Goal: Obtain resource: Download file/media

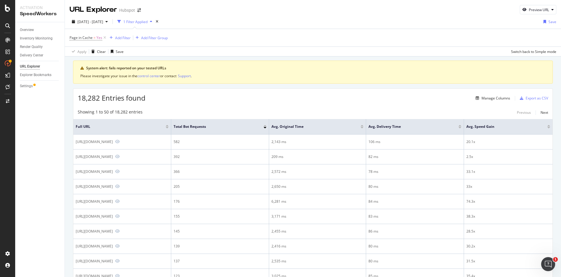
click at [200, 101] on div "18,282 Entries found Manage Columns Export as CSV" at bounding box center [312, 96] width 479 height 14
click at [526, 99] on div "Export as CSV" at bounding box center [537, 98] width 23 height 5
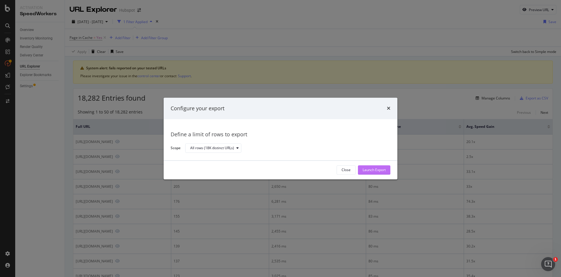
click at [368, 169] on div "Launch Export" at bounding box center [374, 169] width 23 height 5
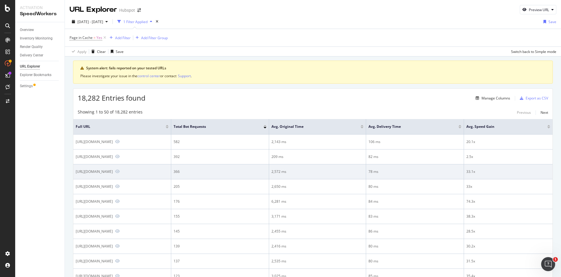
click at [269, 178] on td "366" at bounding box center [220, 171] width 98 height 15
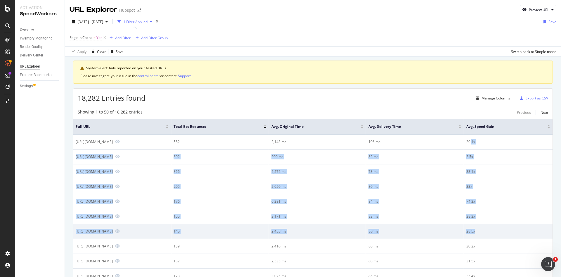
drag, startPoint x: 488, startPoint y: 142, endPoint x: 500, endPoint y: 237, distance: 96.1
click at [500, 237] on td "28.5x" at bounding box center [508, 231] width 89 height 15
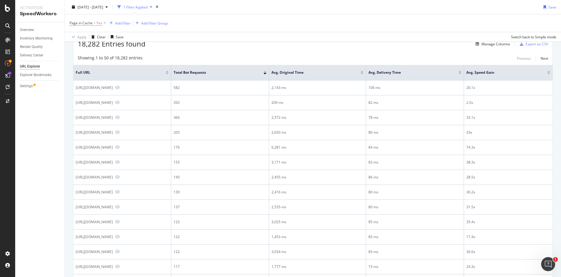
scroll to position [46, 0]
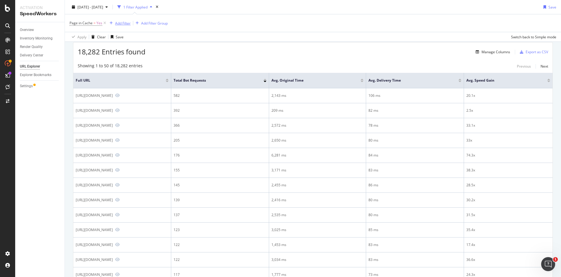
click at [124, 21] on div "Add Filter" at bounding box center [122, 22] width 15 height 5
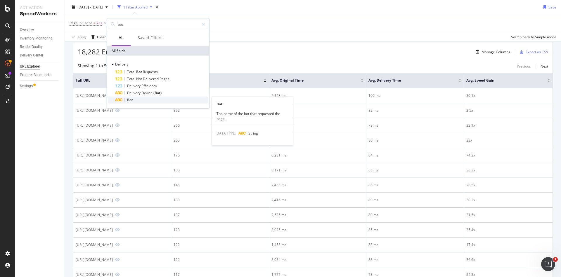
type input "bot"
click at [135, 101] on div "Bot" at bounding box center [161, 99] width 93 height 7
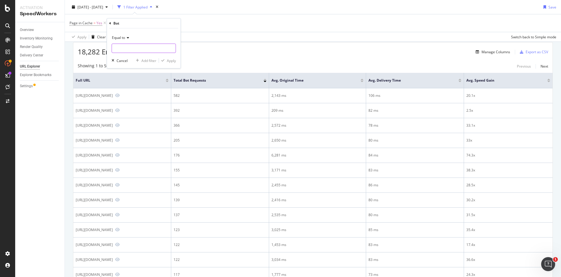
click at [138, 46] on input "text" at bounding box center [144, 48] width 64 height 9
click at [494, 50] on div "Manage Columns" at bounding box center [496, 51] width 29 height 5
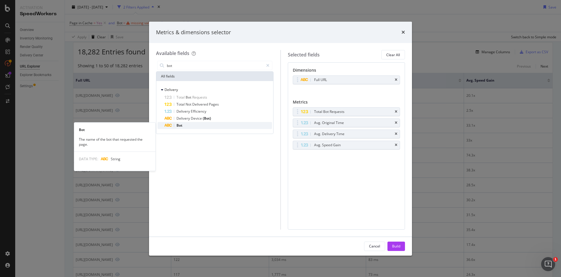
type input "bot"
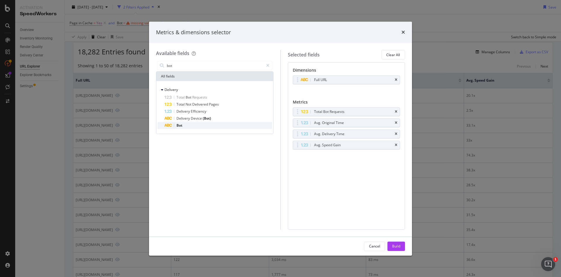
click at [188, 124] on div "Bot" at bounding box center [219, 125] width 108 height 7
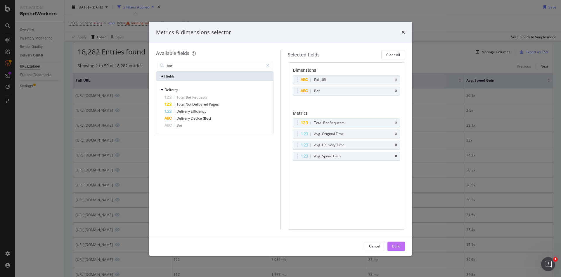
click at [394, 245] on div "Build" at bounding box center [396, 245] width 8 height 5
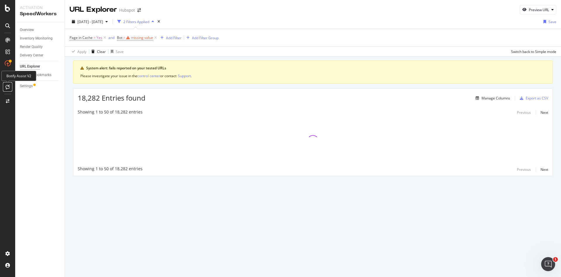
click at [6, 84] on icon at bounding box center [8, 86] width 4 height 5
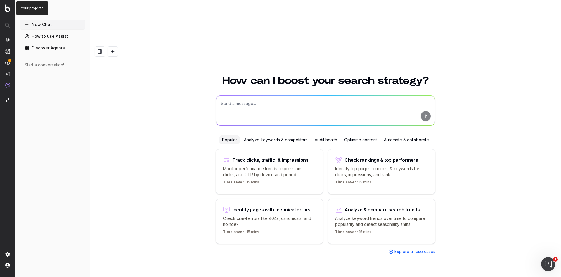
click at [7, 6] on img at bounding box center [7, 8] width 5 height 8
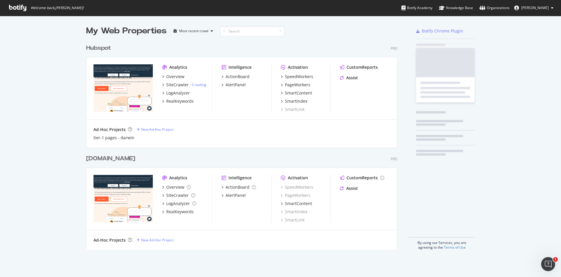
scroll to position [206, 309]
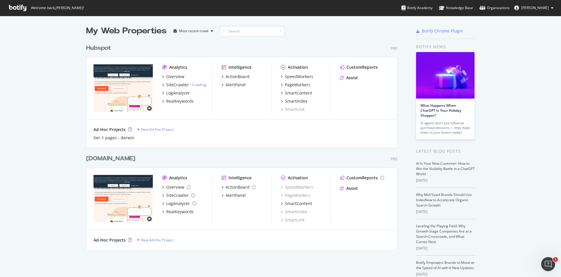
click at [18, 10] on icon at bounding box center [17, 8] width 17 height 6
